Goal: Task Accomplishment & Management: Use online tool/utility

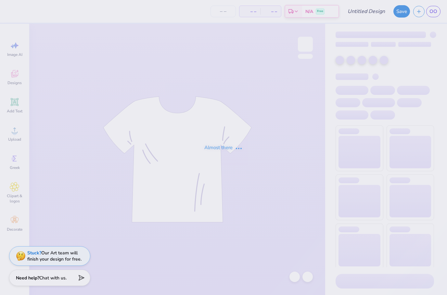
type input "50"
type input "Bulk Merch Tank"
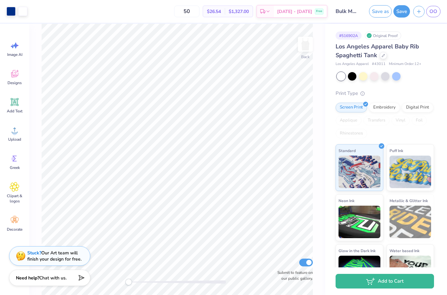
click at [399, 9] on button "Save" at bounding box center [402, 11] width 17 height 12
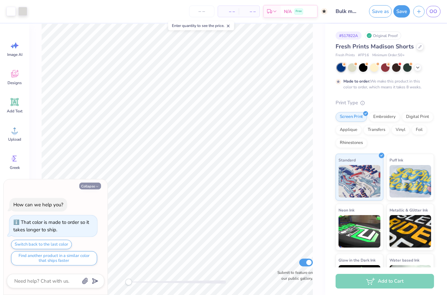
click at [98, 185] on button "Collapse" at bounding box center [90, 186] width 22 height 7
type textarea "x"
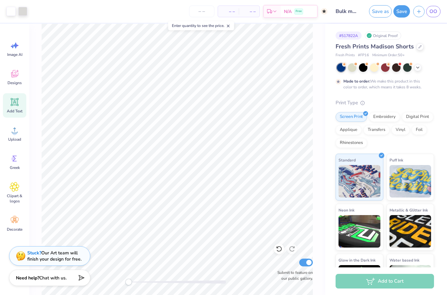
click at [18, 108] on div "Add Text" at bounding box center [14, 105] width 23 height 24
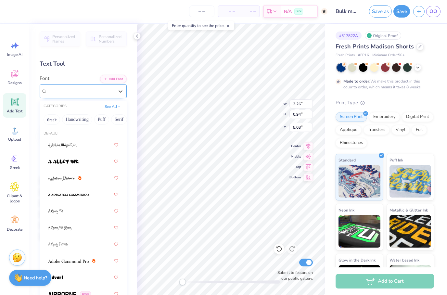
click at [108, 96] on div "Super Dream" at bounding box center [80, 91] width 68 height 10
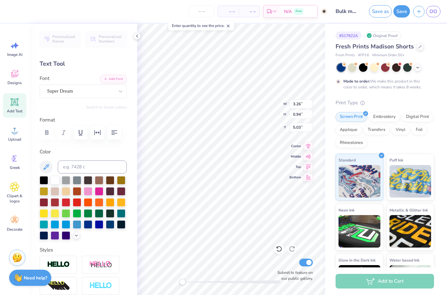
scroll to position [0, 0]
type textarea "T"
type textarea "Chi Omega"
click at [135, 176] on div "– – Per Item – – Total Est. Delivery N/A Free Design Title Bulk merch shorts Sa…" at bounding box center [223, 147] width 447 height 295
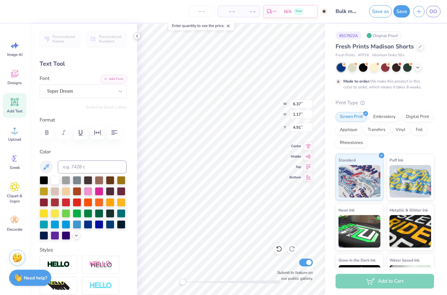
click at [138, 35] on icon at bounding box center [137, 35] width 5 height 5
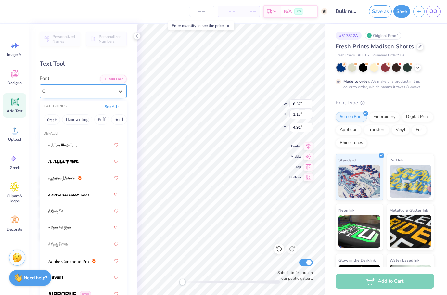
click at [73, 89] on span "Super Dream" at bounding box center [60, 90] width 26 height 7
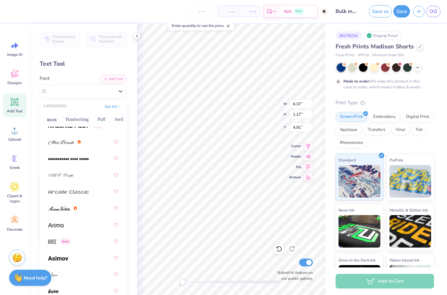
scroll to position [219, 0]
click at [77, 175] on div at bounding box center [83, 175] width 70 height 12
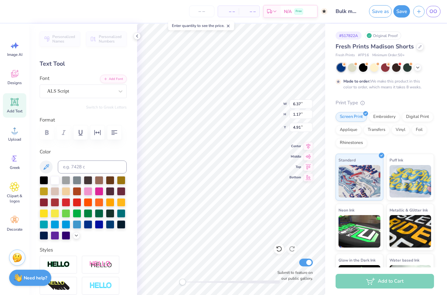
type input "3.21"
type input "0.84"
type input "4.79"
click at [302, 112] on div "W 3.21 3.21 " H 0.84 0.84 " Y 4.79 4.79 " Center Middle Top Bottom Submit to fe…" at bounding box center [231, 159] width 188 height 271
click at [290, 117] on div "W 2.93 2.93 " H 0.67 0.67 " Y 9.00 9.00 " Center Middle Top Bottom Submit to fe…" at bounding box center [231, 159] width 188 height 271
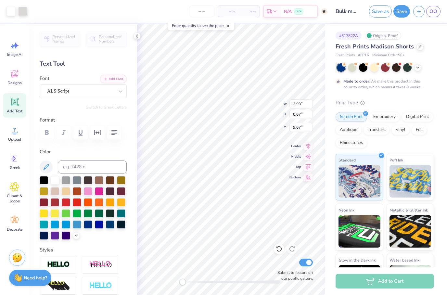
type input "3.21"
type input "0.84"
type input "0.95"
click at [139, 35] on icon at bounding box center [137, 35] width 5 height 5
type input "2.93"
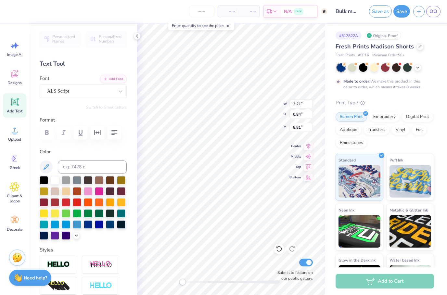
type input "0.67"
type input "9.50"
click at [137, 36] on icon at bounding box center [137, 35] width 5 height 5
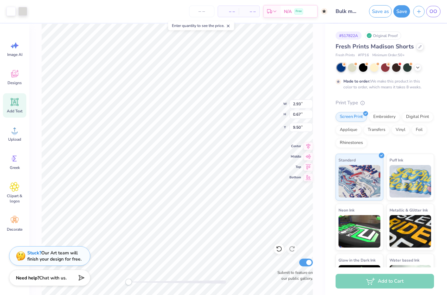
click at [327, 219] on div "# 517822A Original Proof Fresh Prints Madison Shorts Fresh Prints # FP16 Minimu…" at bounding box center [386, 162] width 122 height 277
type input "3.33"
type input "0.76"
type input "9.20"
click at [327, 213] on div "# 517822A Original Proof Fresh Prints Madison Shorts Fresh Prints # FP16 Minimu…" at bounding box center [386, 162] width 122 height 277
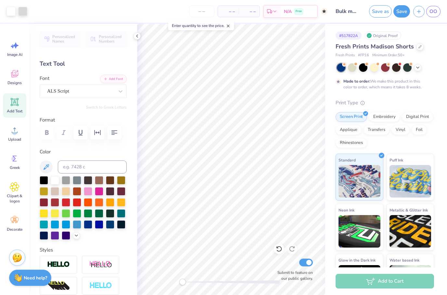
click at [137, 36] on icon at bounding box center [137, 35] width 5 height 5
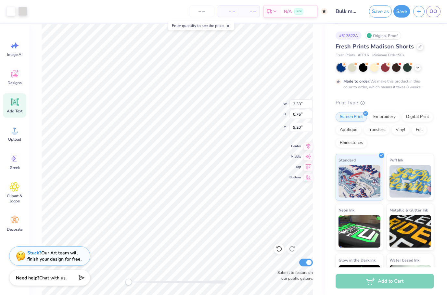
type input "3.21"
type input "0.84"
type input "8.58"
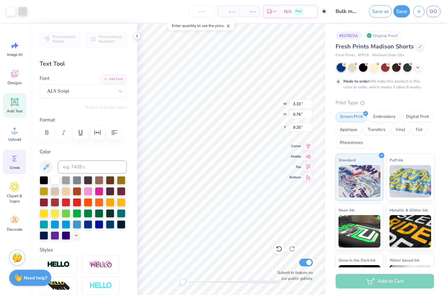
click at [20, 161] on div "Greek" at bounding box center [14, 162] width 23 height 24
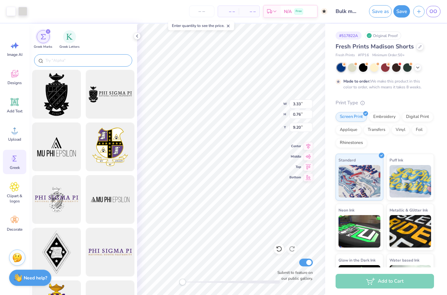
click at [72, 60] on input "text" at bounding box center [86, 60] width 83 height 7
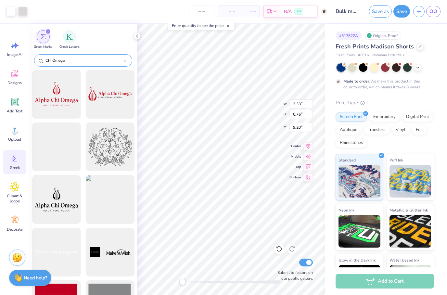
type input "Chi Omega"
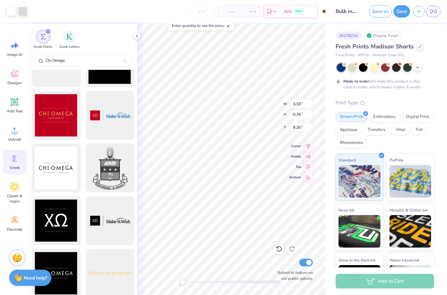
scroll to position [360, 0]
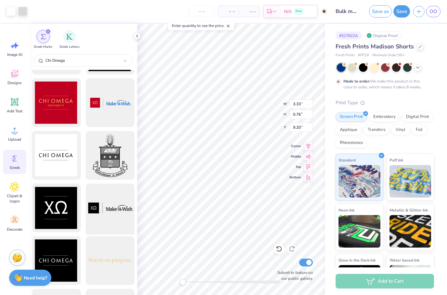
click at [101, 194] on div at bounding box center [110, 208] width 54 height 54
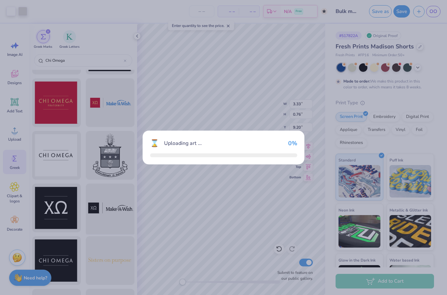
type input "7.82"
type input "1.88"
type input "4.56"
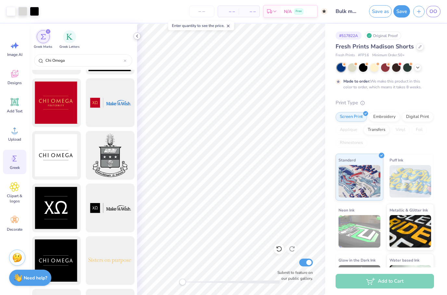
click at [138, 37] on icon at bounding box center [137, 35] width 5 height 5
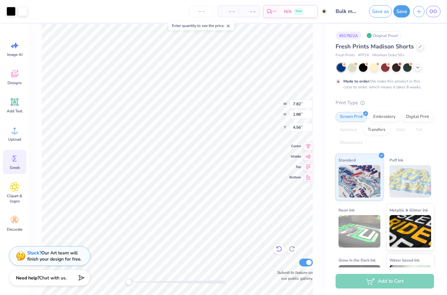
click at [277, 253] on div at bounding box center [279, 249] width 10 height 10
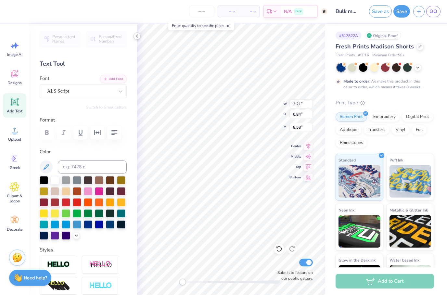
click at [136, 35] on icon at bounding box center [137, 35] width 5 height 5
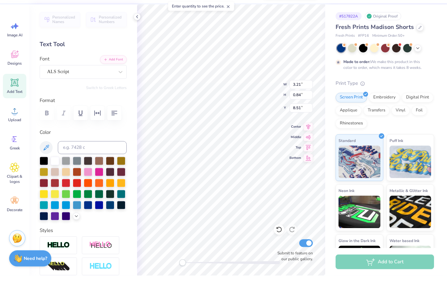
scroll to position [0, 0]
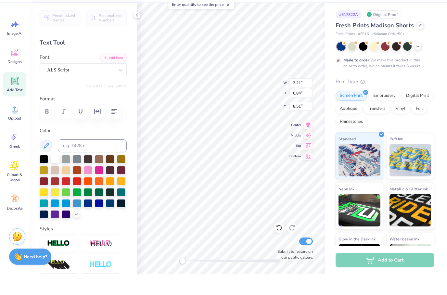
type textarea "Chi Omega"
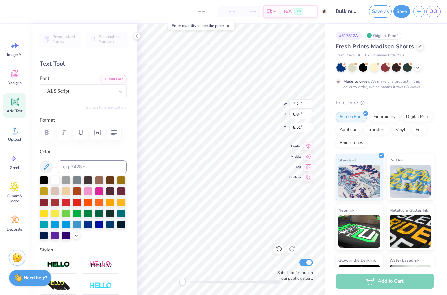
scroll to position [0, 0]
type textarea "Omega"
click at [135, 38] on icon at bounding box center [137, 35] width 5 height 5
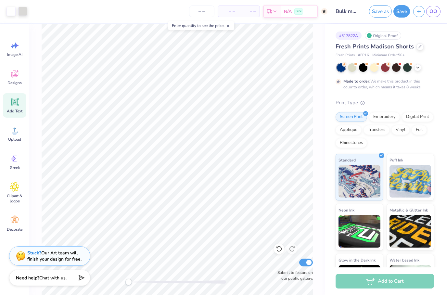
scroll to position [0, 0]
click at [171, 19] on div "– – Per Item – – Total Est. Delivery N/A Free" at bounding box center [179, 11] width 297 height 23
click at [168, 7] on div "– – Per Item – – Total Est. Delivery N/A Free" at bounding box center [179, 11] width 297 height 23
click at [178, 21] on div "Enter quantity to see the price." at bounding box center [201, 25] width 70 height 13
